Goal: Task Accomplishment & Management: Use online tool/utility

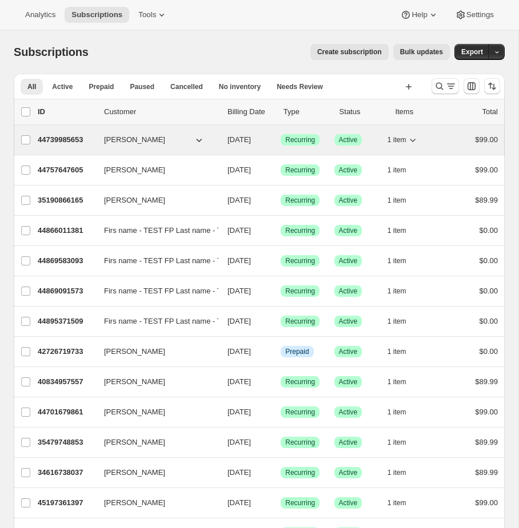
click at [422, 139] on div "1 item" at bounding box center [415, 140] width 57 height 16
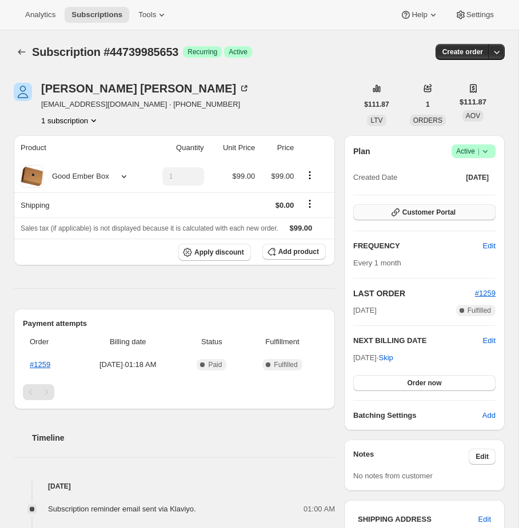
click at [459, 217] on button "Customer Portal" at bounding box center [424, 213] width 142 height 16
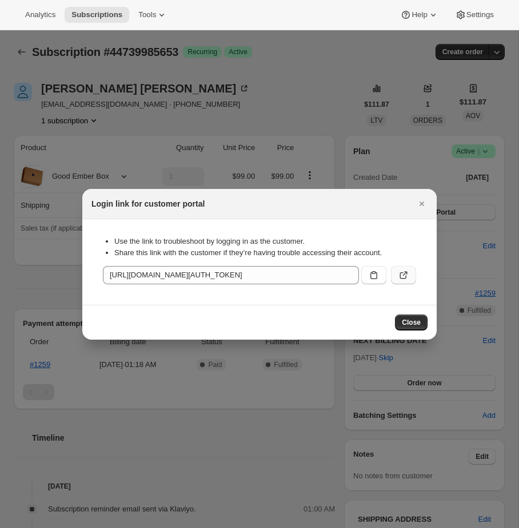
click at [407, 275] on icon ":rc1:" at bounding box center [403, 275] width 11 height 11
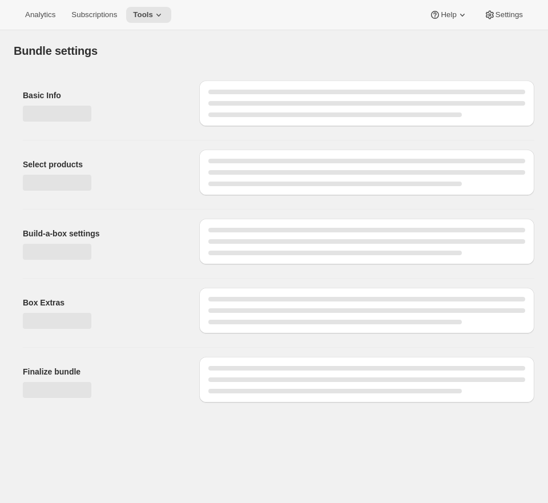
type input "Build a Bundle Pouches 24 Pack"
checkbox input "true"
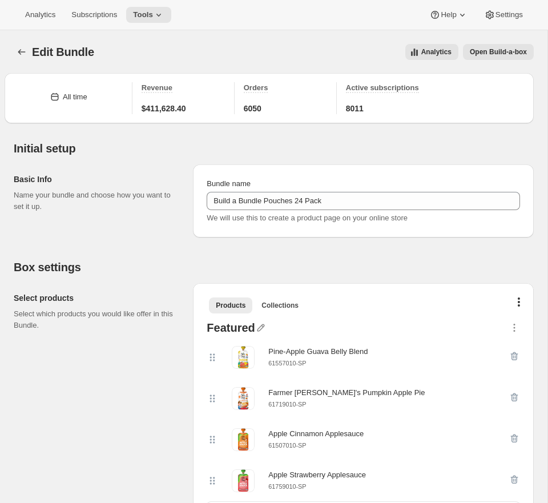
click at [510, 52] on span "Open Build-a-box" at bounding box center [498, 51] width 57 height 9
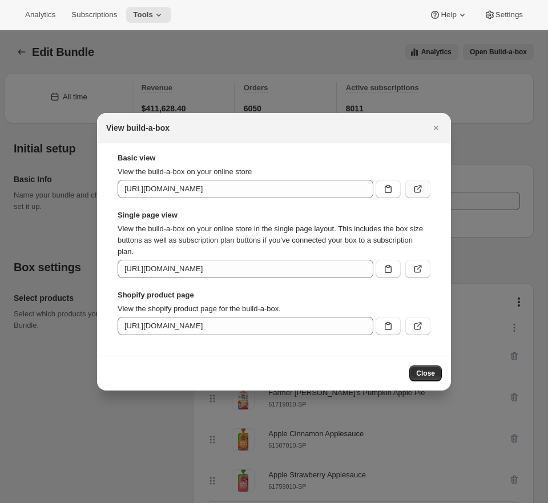
click at [424, 188] on button ":r41:" at bounding box center [418, 189] width 25 height 18
click at [414, 268] on icon ":r41:" at bounding box center [417, 268] width 11 height 11
